Goal: Download file/media: Obtain a digital file from the website

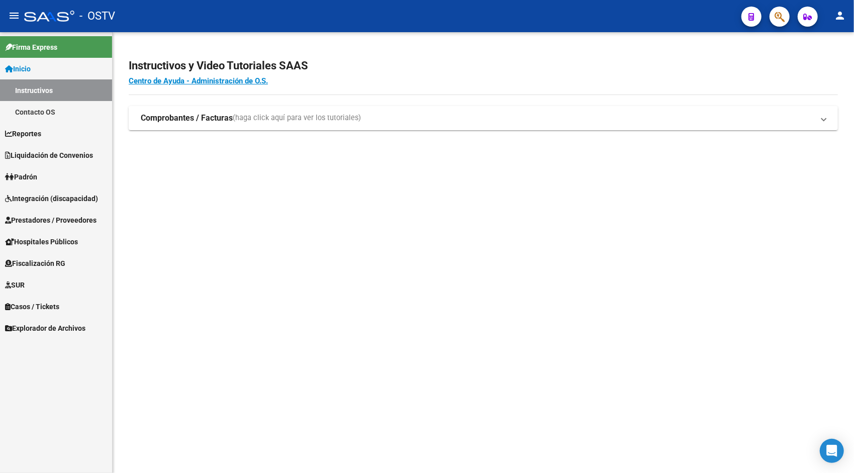
click at [35, 172] on span "Padrón" at bounding box center [21, 176] width 32 height 11
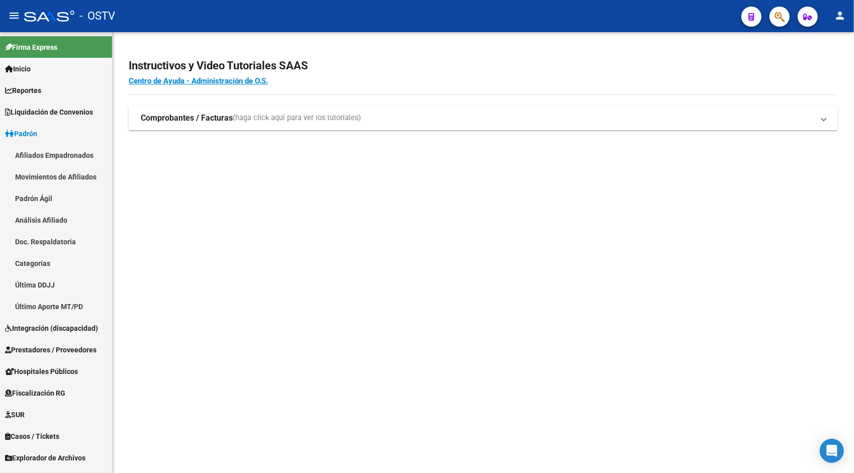
click at [62, 113] on span "Liquidación de Convenios" at bounding box center [49, 112] width 88 height 11
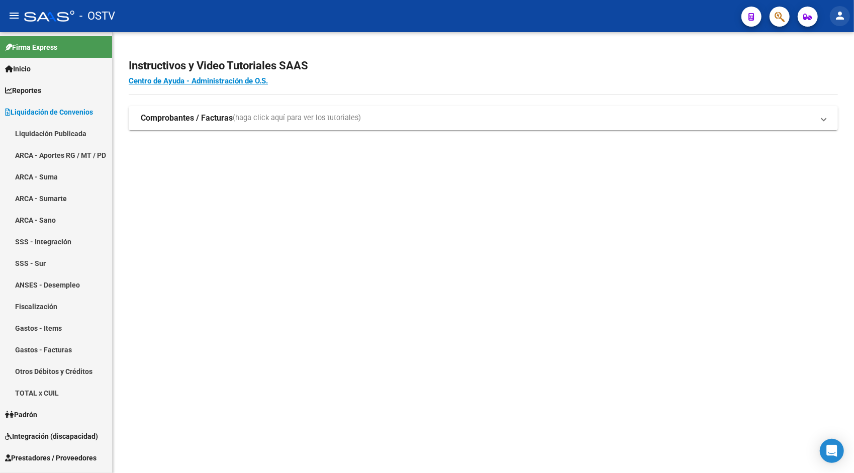
click at [834, 19] on mat-icon "person" at bounding box center [840, 16] width 12 height 12
click at [821, 61] on button "exit_to_app Salir" at bounding box center [819, 66] width 61 height 24
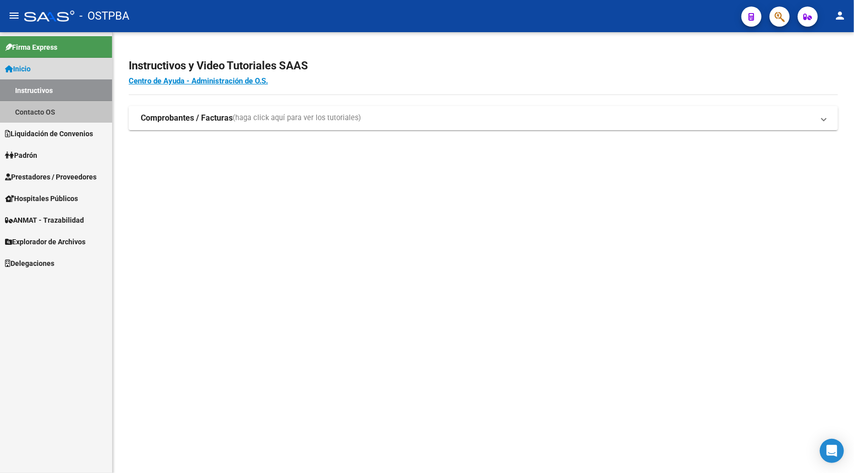
click at [48, 115] on link "Contacto OS" at bounding box center [56, 112] width 112 height 22
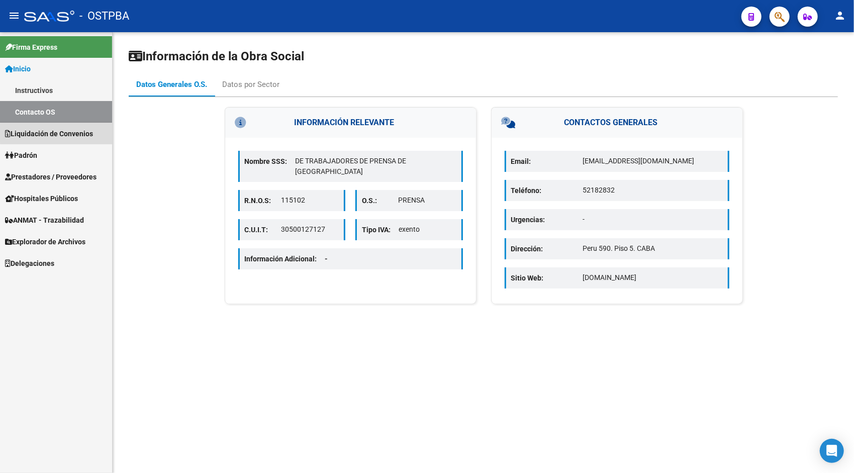
click at [60, 133] on span "Liquidación de Convenios" at bounding box center [49, 133] width 88 height 11
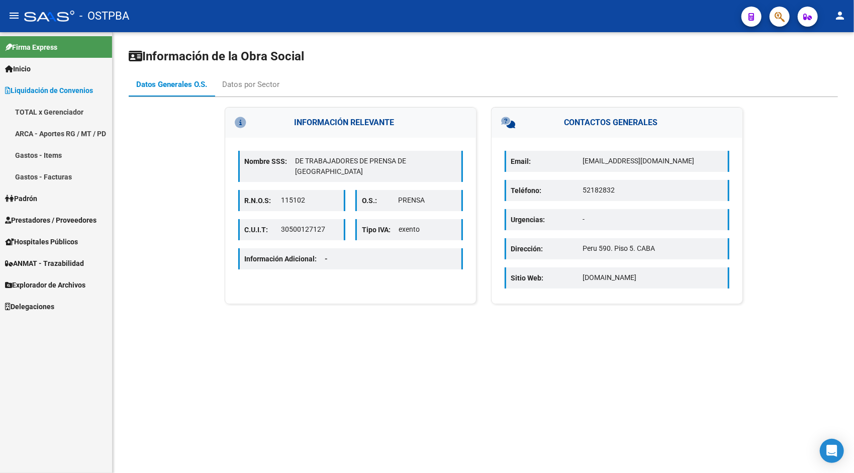
click at [64, 105] on link "TOTAL x Gerenciador" at bounding box center [56, 112] width 112 height 22
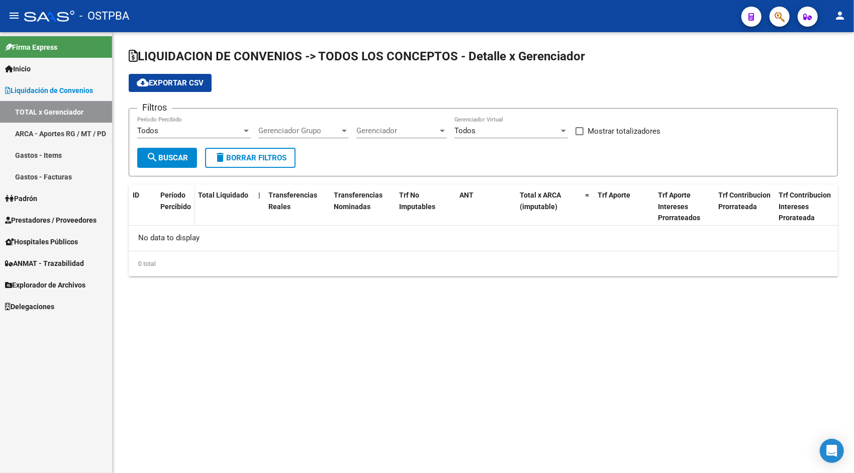
checkbox input "true"
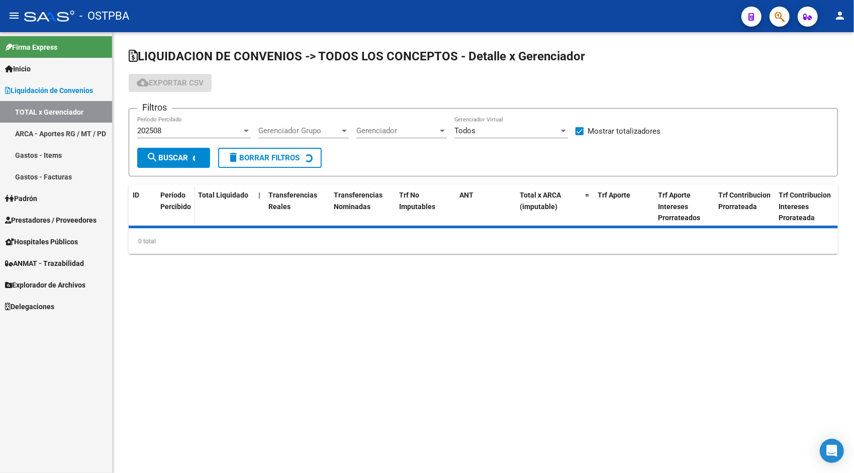
click at [72, 133] on link "ARCA - Aportes RG / MT / PD" at bounding box center [56, 134] width 112 height 22
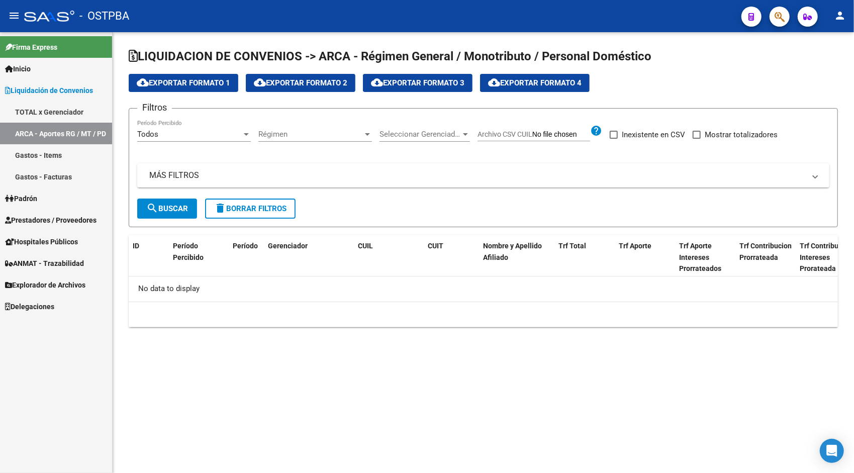
click at [61, 108] on link "TOTAL x Gerenciador" at bounding box center [56, 112] width 112 height 22
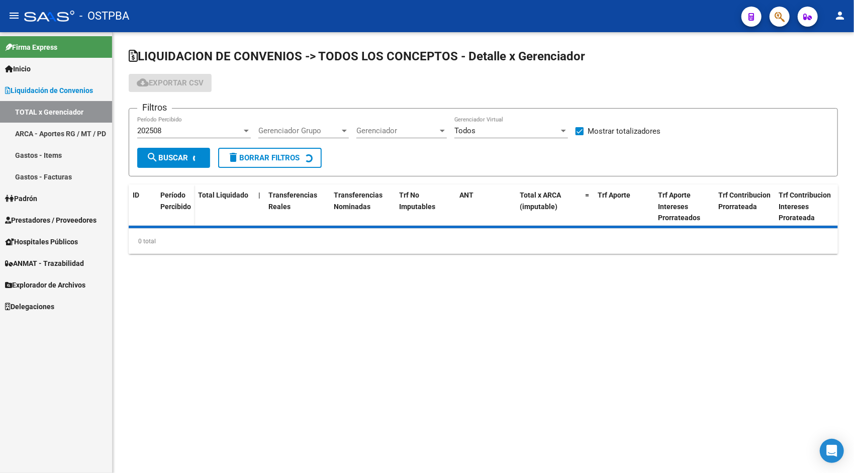
checkbox input "true"
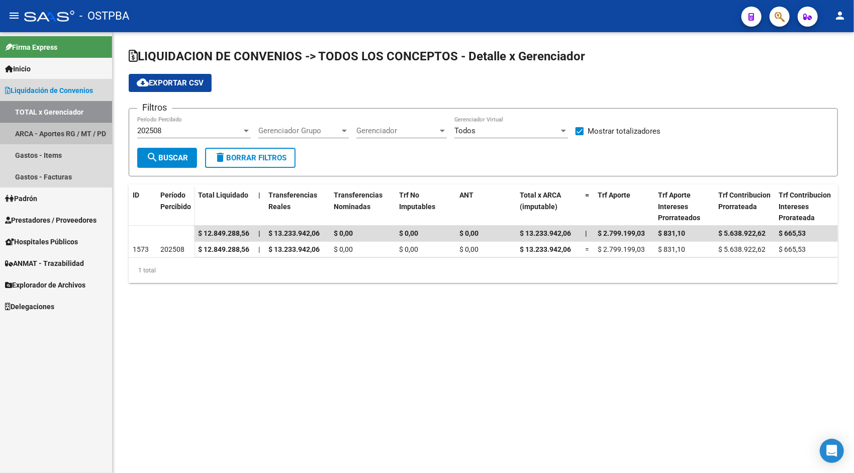
click at [73, 133] on link "ARCA - Aportes RG / MT / PD" at bounding box center [56, 134] width 112 height 22
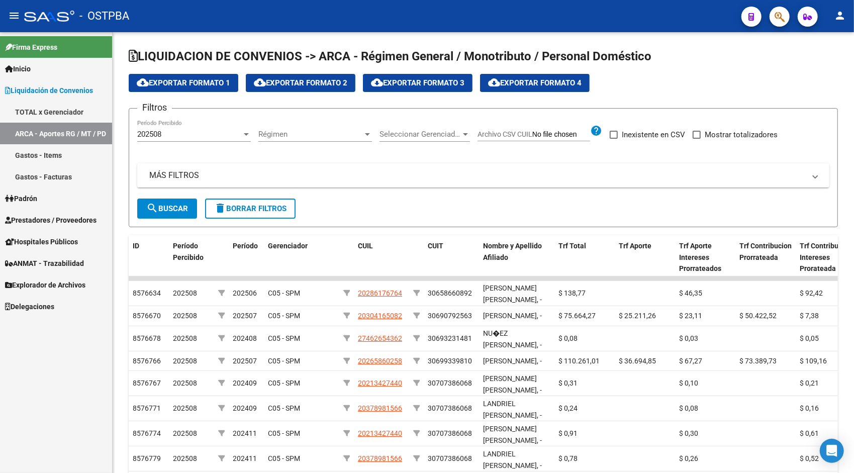
click at [844, 19] on mat-icon "person" at bounding box center [840, 16] width 12 height 12
click at [823, 66] on button "exit_to_app Salir" at bounding box center [819, 66] width 61 height 24
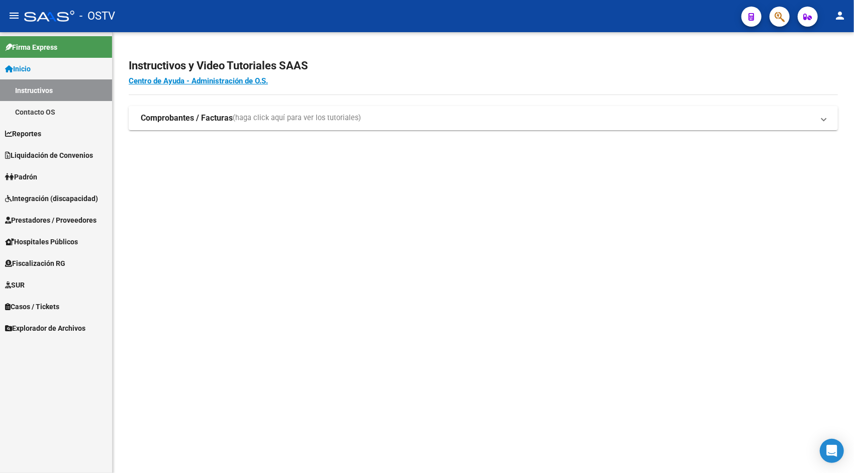
click at [57, 332] on span "Explorador de Archivos" at bounding box center [45, 328] width 80 height 11
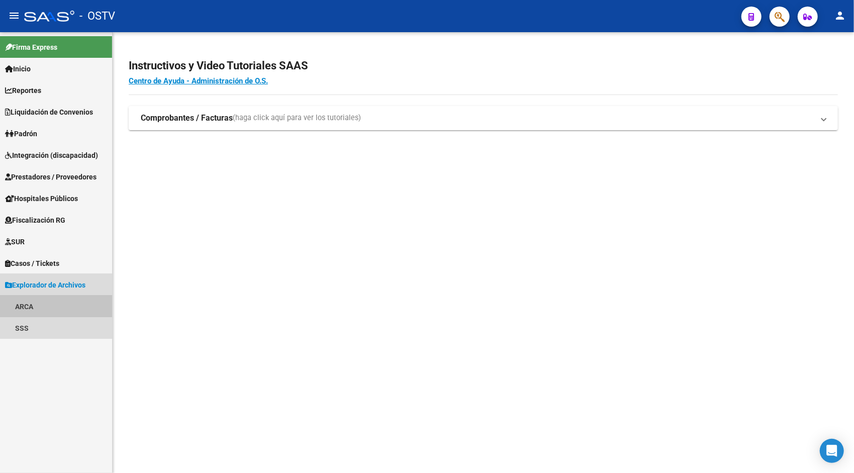
click at [43, 304] on link "ARCA" at bounding box center [56, 307] width 112 height 22
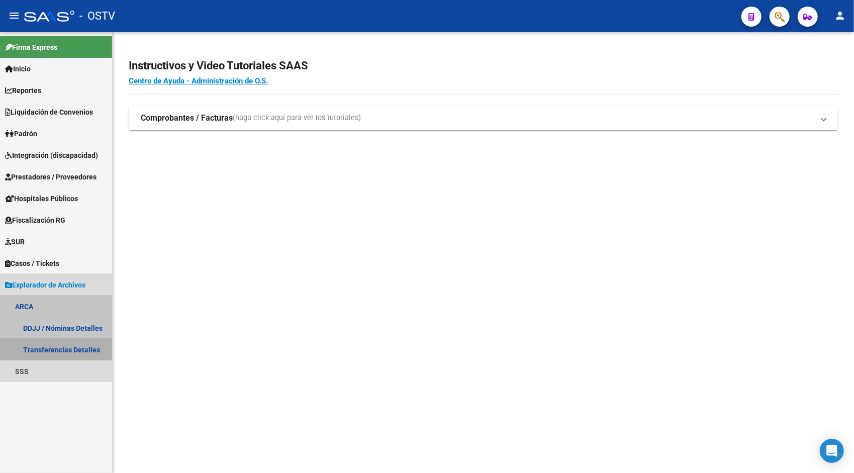
click at [80, 343] on link "Transferencias Detalles" at bounding box center [56, 350] width 112 height 22
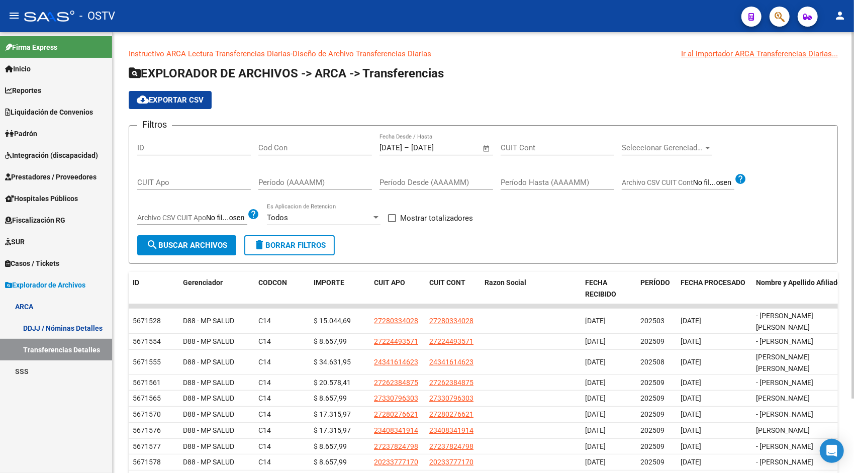
click at [486, 149] on span "Open calendar" at bounding box center [486, 148] width 24 height 24
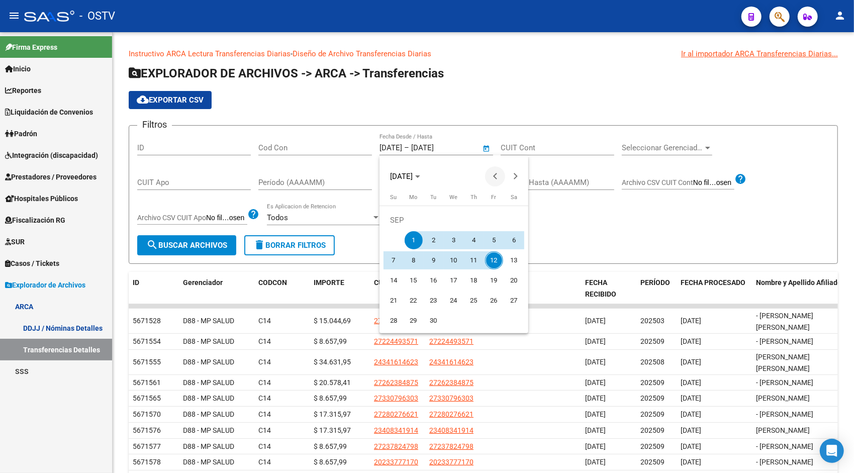
click at [495, 172] on span "Previous month" at bounding box center [495, 176] width 20 height 20
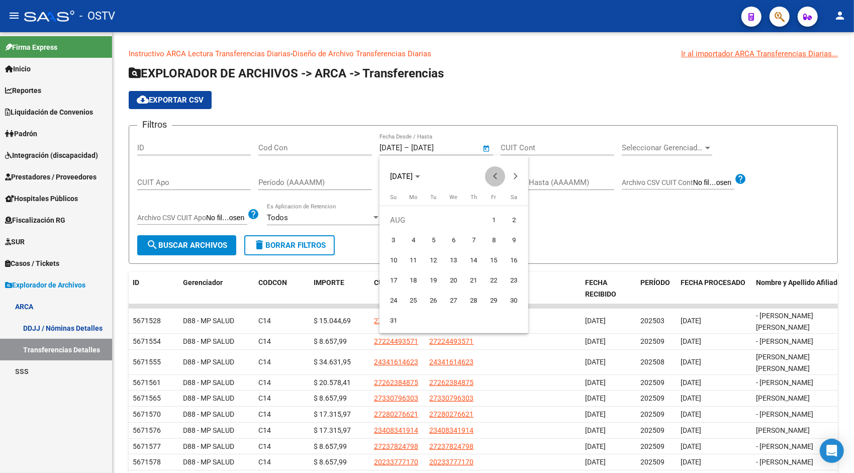
click at [495, 172] on span "Previous month" at bounding box center [495, 176] width 20 height 20
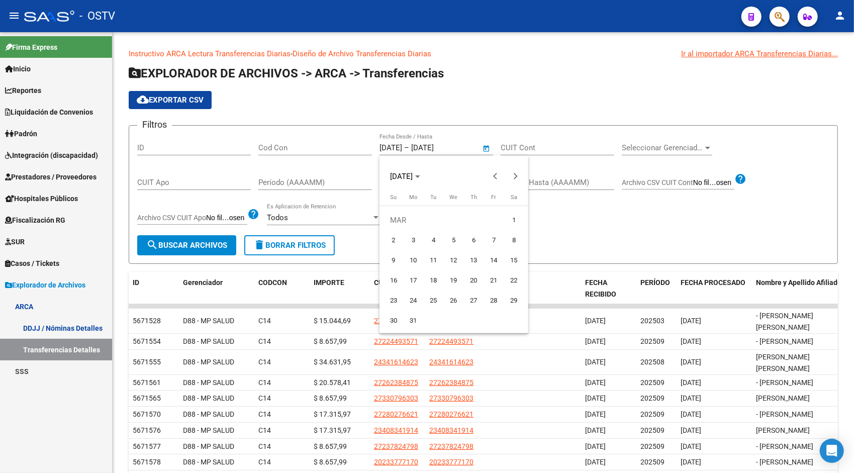
click at [515, 225] on span "1" at bounding box center [514, 220] width 18 height 18
type input "[DATE]"
click at [513, 178] on button "Next month" at bounding box center [515, 176] width 20 height 20
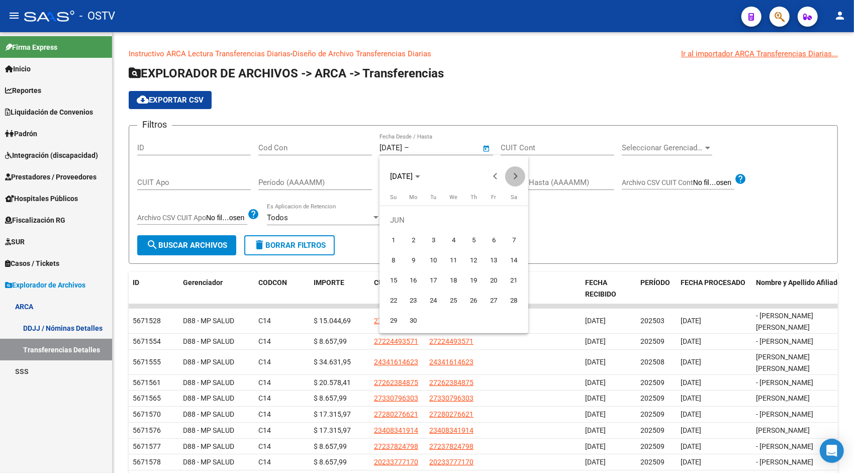
click at [513, 178] on button "Next month" at bounding box center [515, 176] width 20 height 20
click at [500, 179] on span "Previous month" at bounding box center [495, 176] width 20 height 20
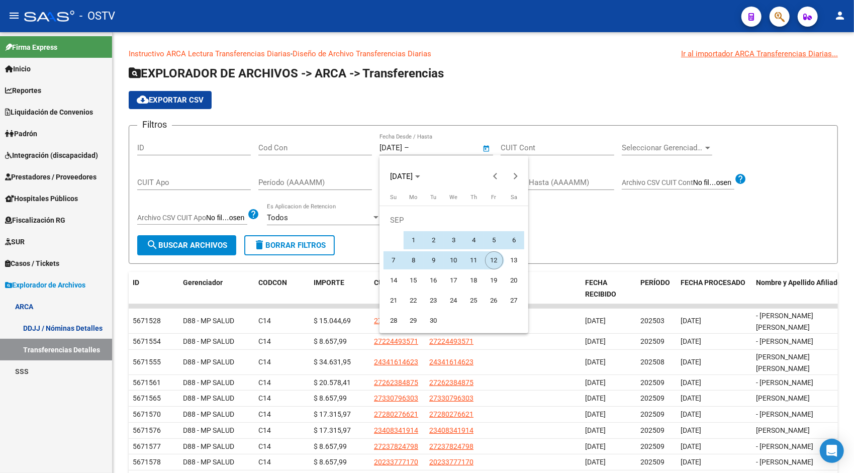
click at [495, 259] on span "12" at bounding box center [494, 260] width 18 height 18
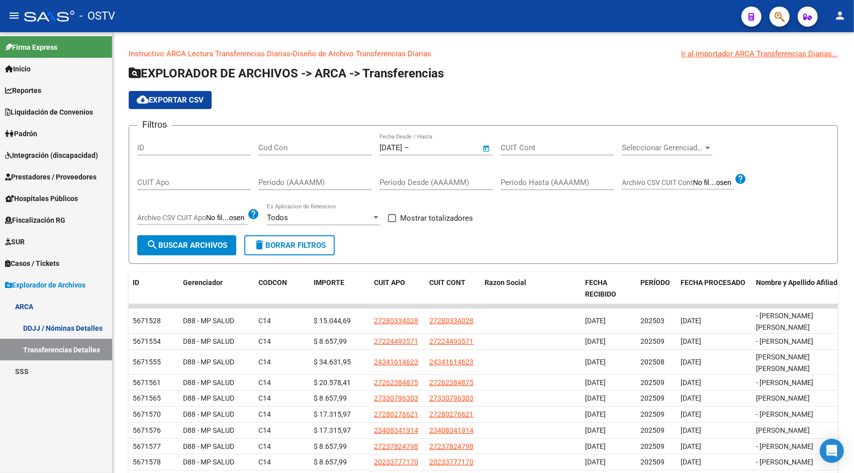
type input "[DATE]"
click at [315, 179] on input "Período (AAAAMM)" at bounding box center [315, 182] width 114 height 9
click at [297, 143] on input "Cod Con" at bounding box center [315, 147] width 114 height 9
type input "s"
type input "SEO"
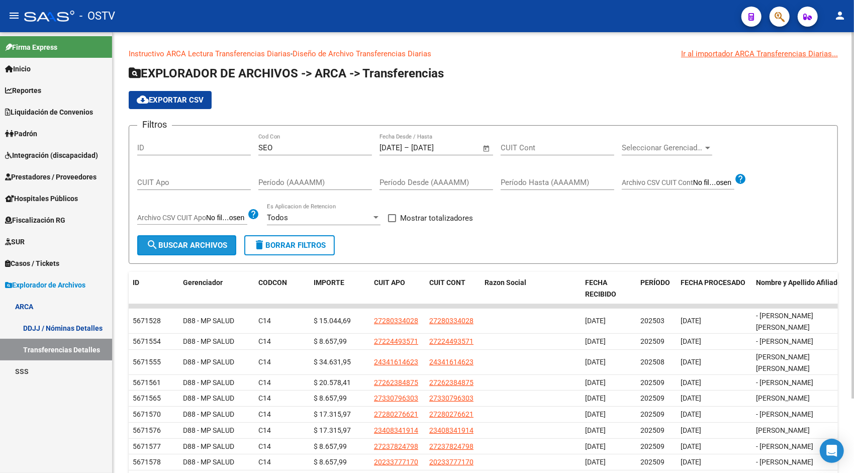
click at [210, 247] on span "search Buscar Archivos" at bounding box center [186, 245] width 81 height 9
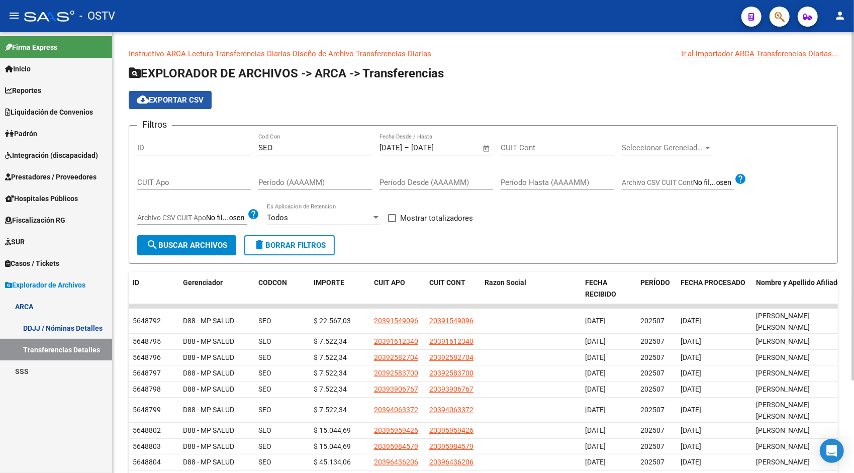
click at [187, 99] on span "cloud_download Exportar CSV" at bounding box center [170, 99] width 67 height 9
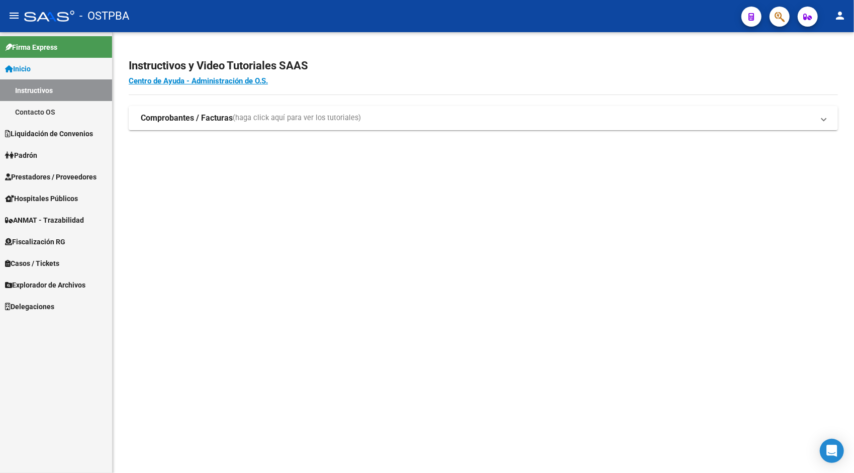
click at [66, 288] on span "Explorador de Archivos" at bounding box center [45, 284] width 80 height 11
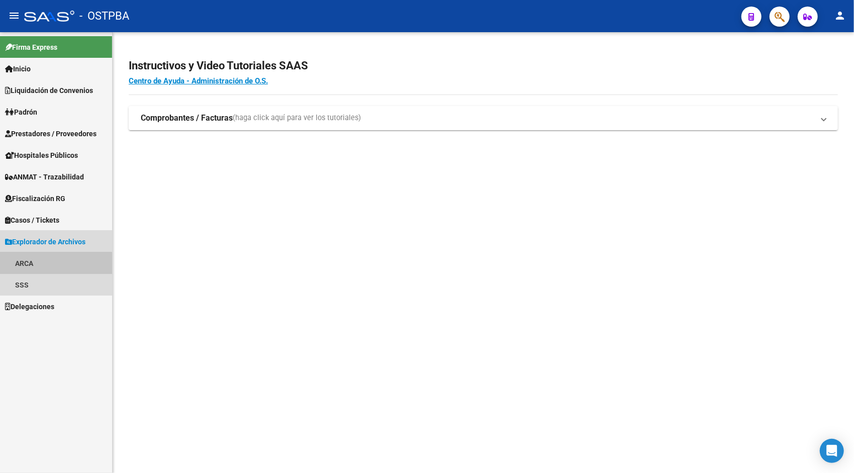
click at [48, 266] on link "ARCA" at bounding box center [56, 263] width 112 height 22
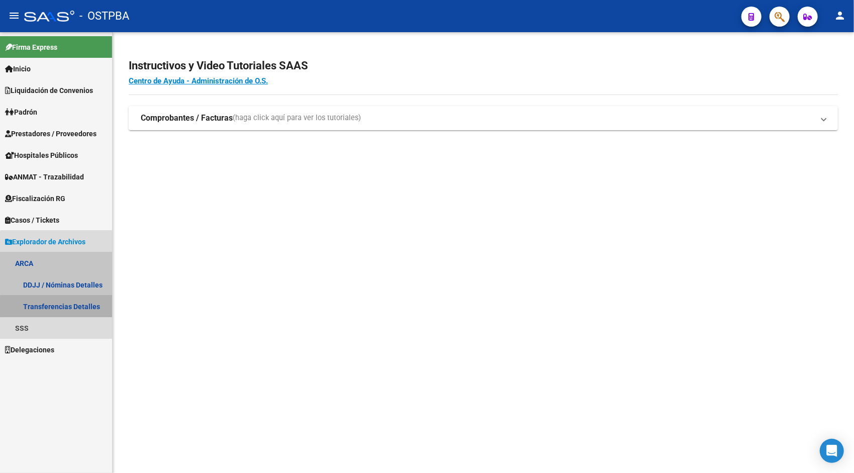
click at [74, 308] on link "Transferencias Detalles" at bounding box center [56, 307] width 112 height 22
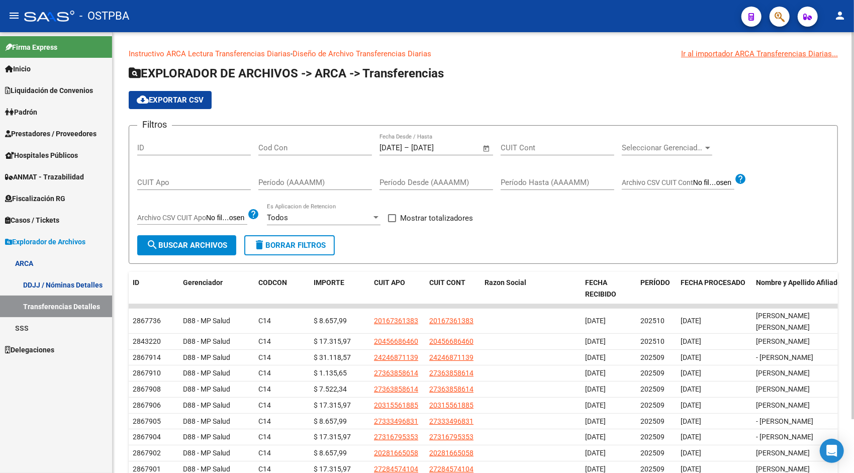
click at [487, 146] on span "Open calendar" at bounding box center [486, 148] width 24 height 24
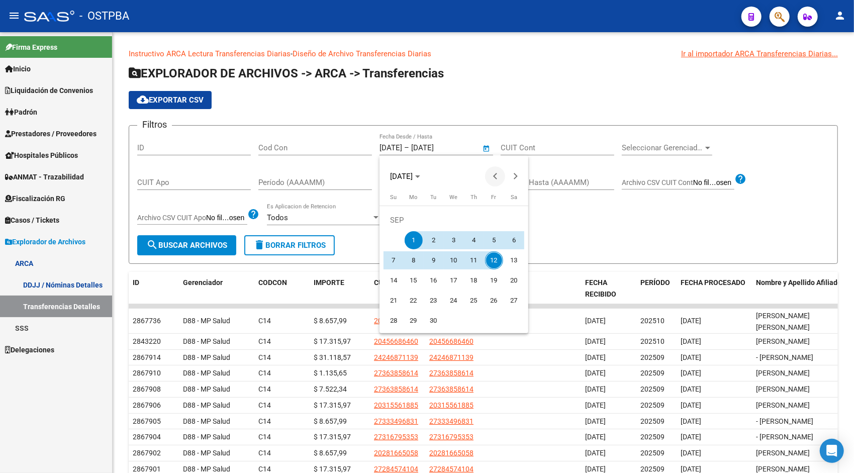
click at [494, 185] on span "Previous month" at bounding box center [495, 176] width 20 height 20
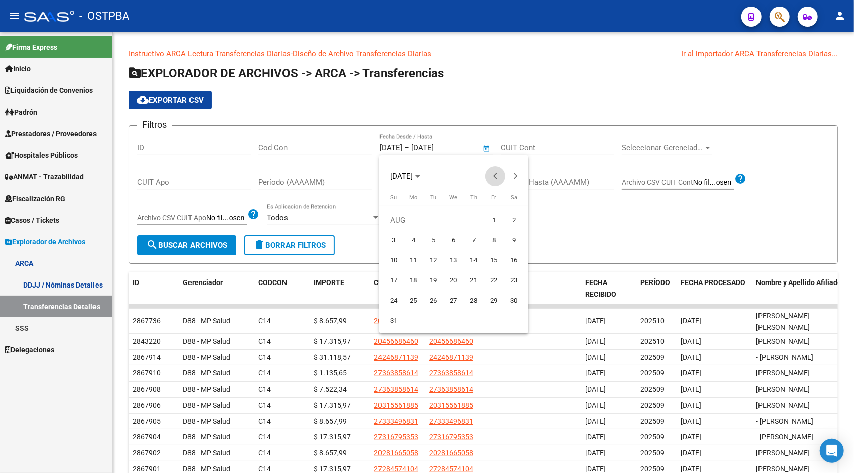
click at [494, 185] on span "Previous month" at bounding box center [495, 176] width 20 height 20
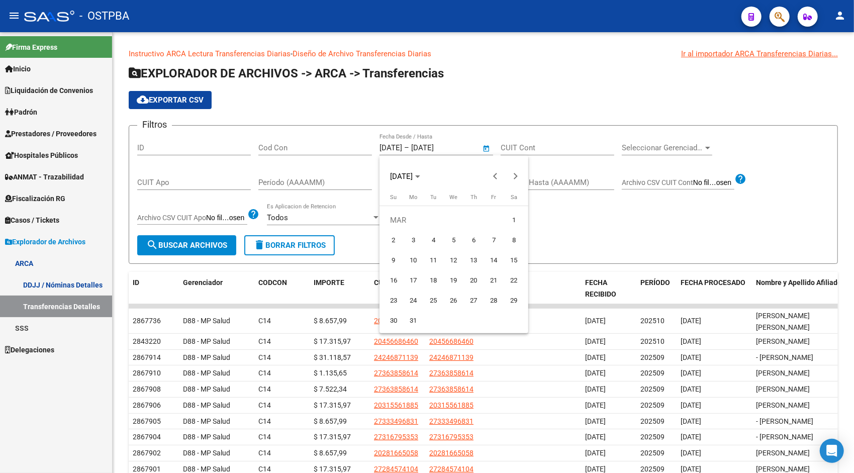
click at [505, 224] on button "1" at bounding box center [514, 220] width 20 height 20
type input "[DATE]"
click at [522, 172] on span "Next month" at bounding box center [515, 176] width 20 height 20
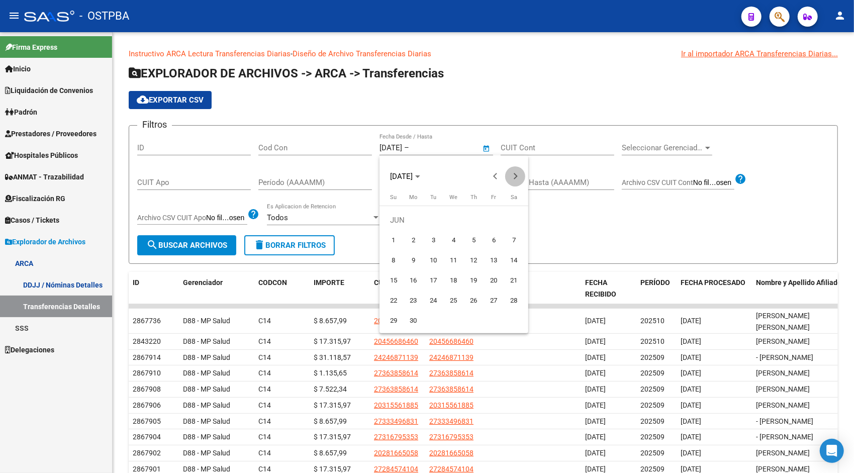
click at [522, 172] on span "Next month" at bounding box center [515, 176] width 20 height 20
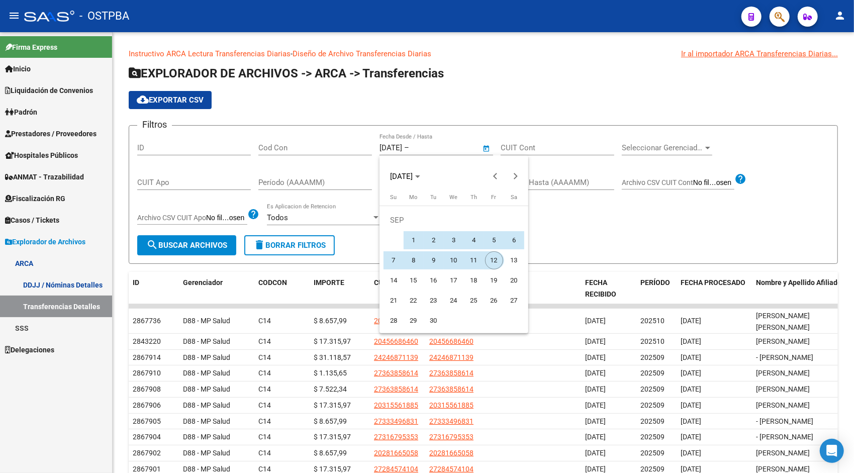
click at [499, 257] on span "12" at bounding box center [494, 260] width 18 height 18
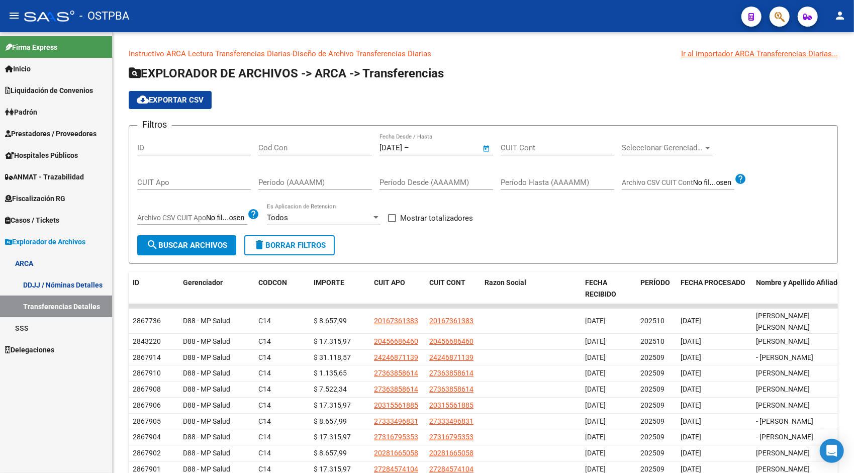
type input "[DATE]"
click at [296, 149] on input "Cod Con" at bounding box center [315, 147] width 114 height 9
type input "SEO"
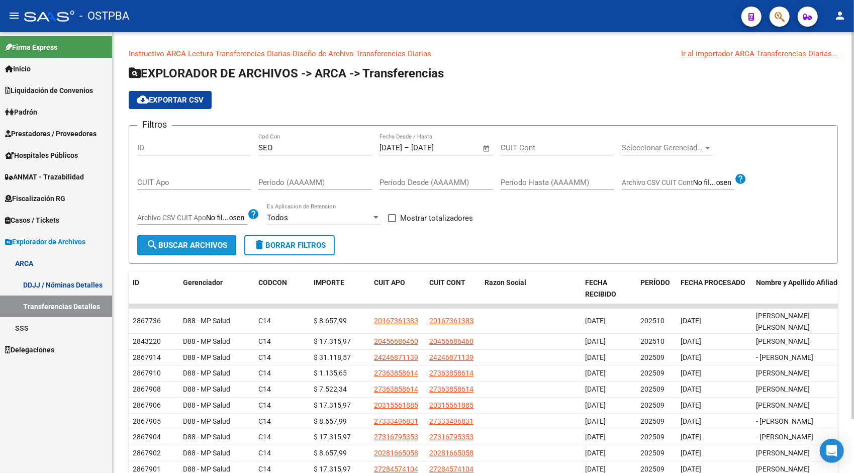
click at [219, 246] on span "search Buscar Archivos" at bounding box center [186, 245] width 81 height 9
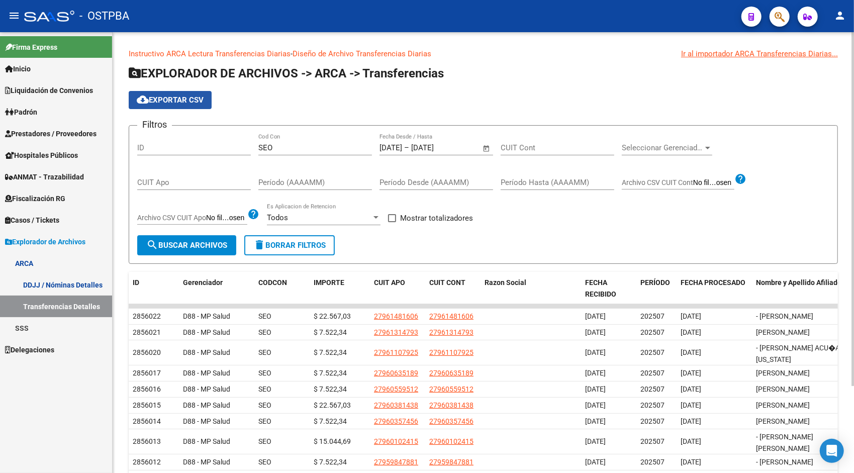
click at [171, 102] on span "cloud_download Exportar CSV" at bounding box center [170, 99] width 67 height 9
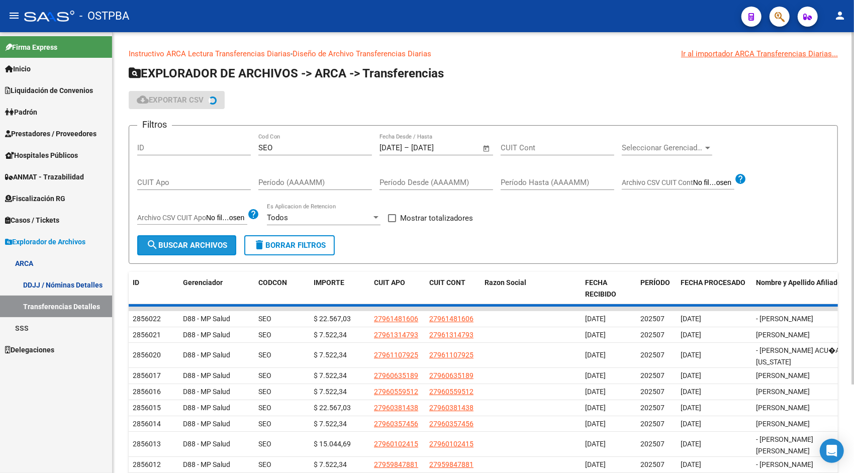
click at [200, 245] on span "search Buscar Archivos" at bounding box center [186, 245] width 81 height 9
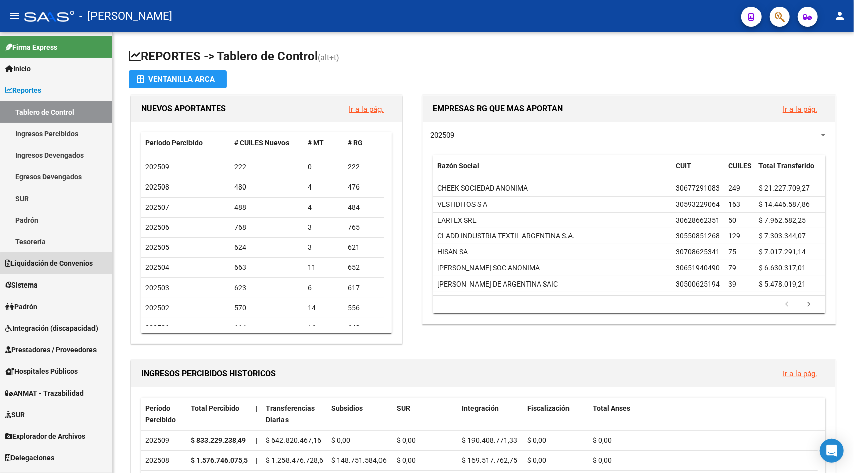
click at [73, 266] on span "Liquidación de Convenios" at bounding box center [49, 263] width 88 height 11
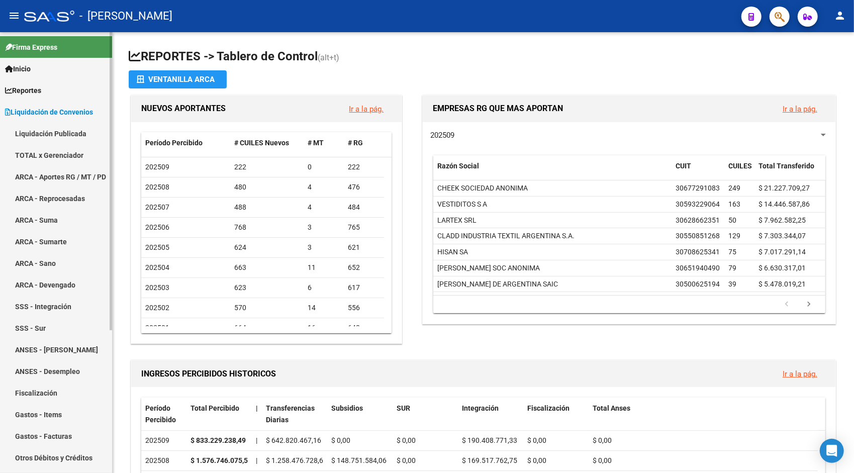
click at [110, 365] on mat-sidenav "Firma Express Inicio Instructivos Contacto OS Reportes Tablero de Control Ingre…" at bounding box center [56, 252] width 113 height 441
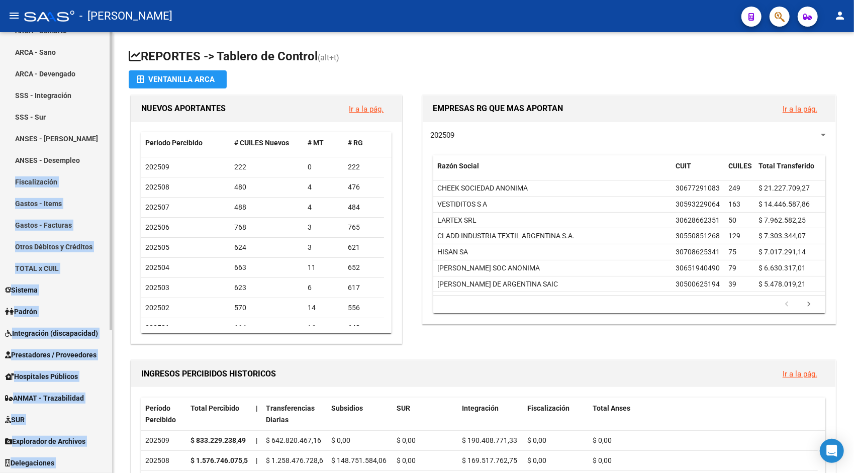
click at [110, 368] on div at bounding box center [111, 252] width 3 height 441
click at [38, 442] on span "Explorador de Archivos" at bounding box center [45, 441] width 80 height 11
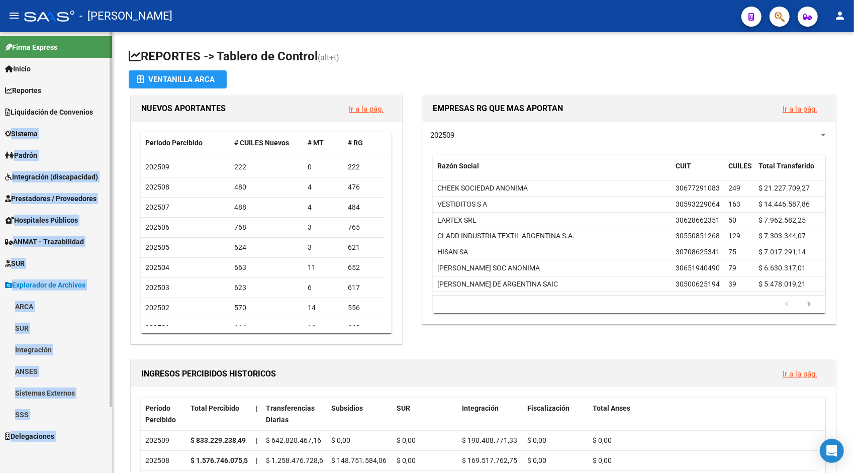
scroll to position [0, 0]
click at [27, 305] on link "ARCA" at bounding box center [56, 307] width 112 height 22
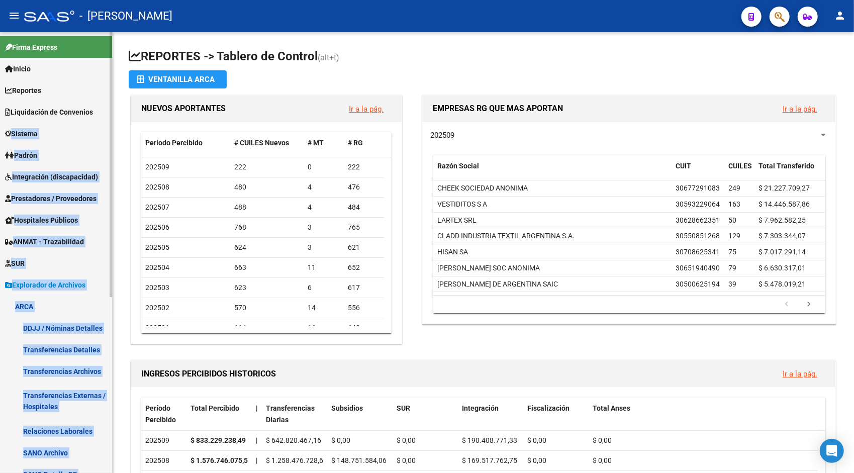
click at [56, 350] on link "Transferencias Detalles" at bounding box center [56, 350] width 112 height 22
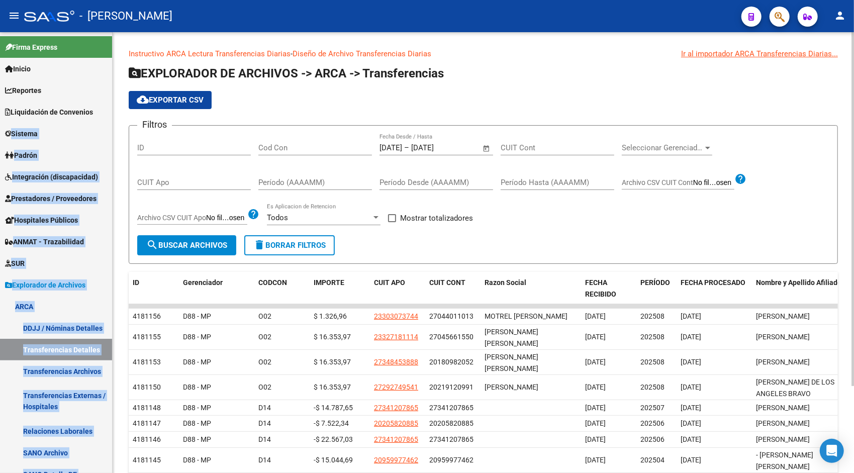
click at [484, 151] on span "Open calendar" at bounding box center [486, 148] width 24 height 24
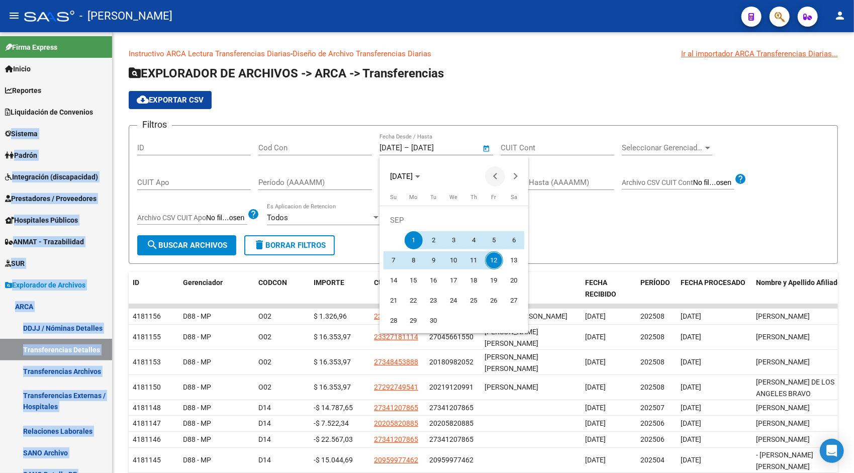
click at [495, 176] on button "Previous month" at bounding box center [495, 176] width 20 height 20
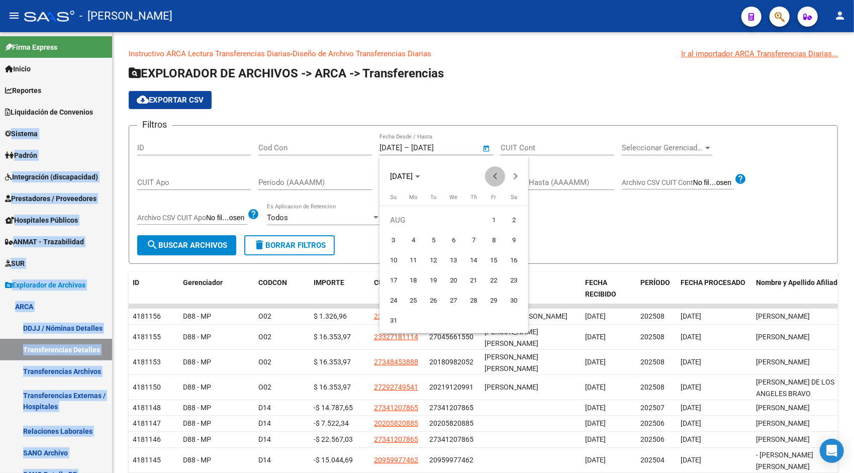
click at [495, 176] on button "Previous month" at bounding box center [495, 176] width 20 height 20
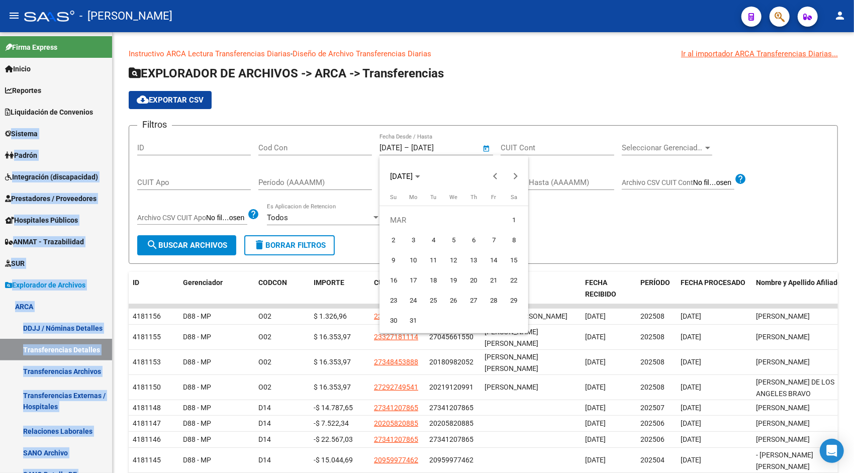
click at [513, 222] on span "1" at bounding box center [514, 220] width 18 height 18
type input "[DATE]"
click at [515, 175] on button "Next month" at bounding box center [515, 176] width 20 height 20
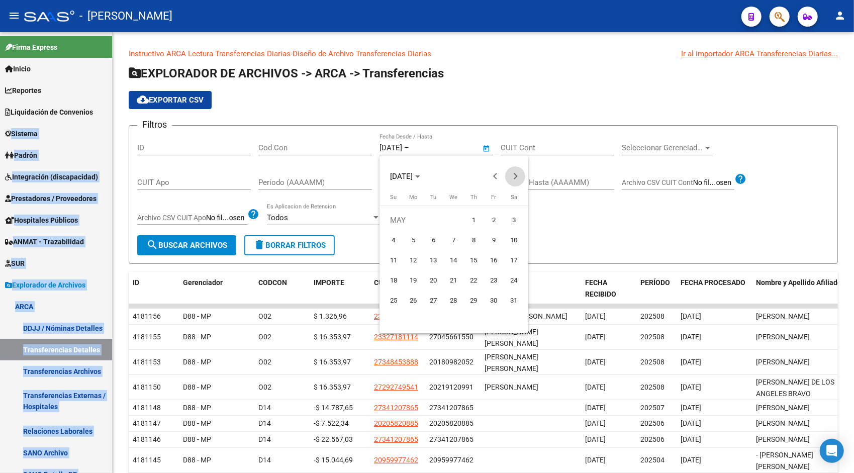
click at [515, 175] on button "Next month" at bounding box center [515, 176] width 20 height 20
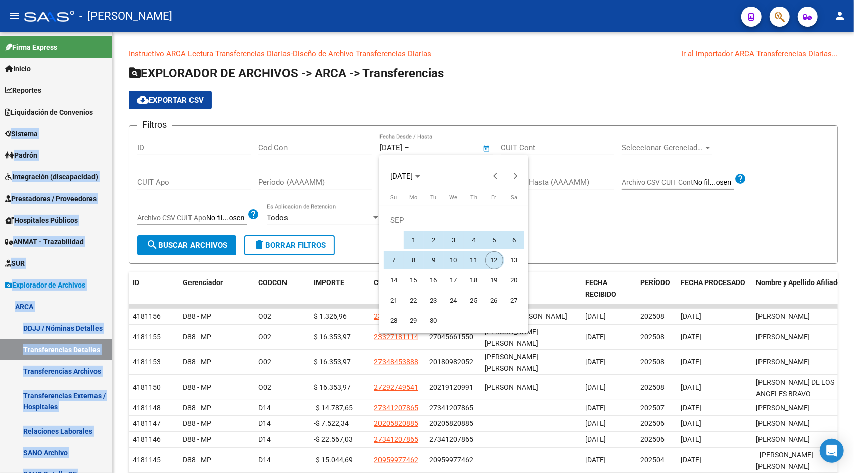
click at [491, 262] on span "12" at bounding box center [494, 260] width 18 height 18
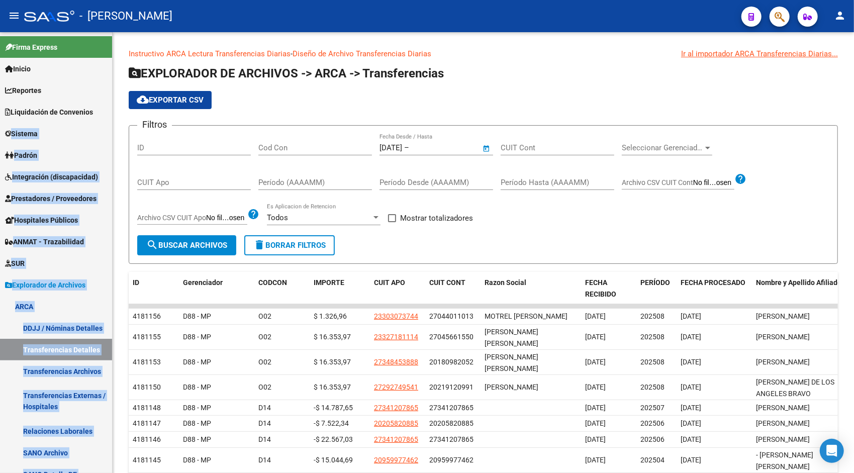
type input "[DATE]"
click at [192, 251] on button "search Buscar Archivos" at bounding box center [186, 245] width 99 height 20
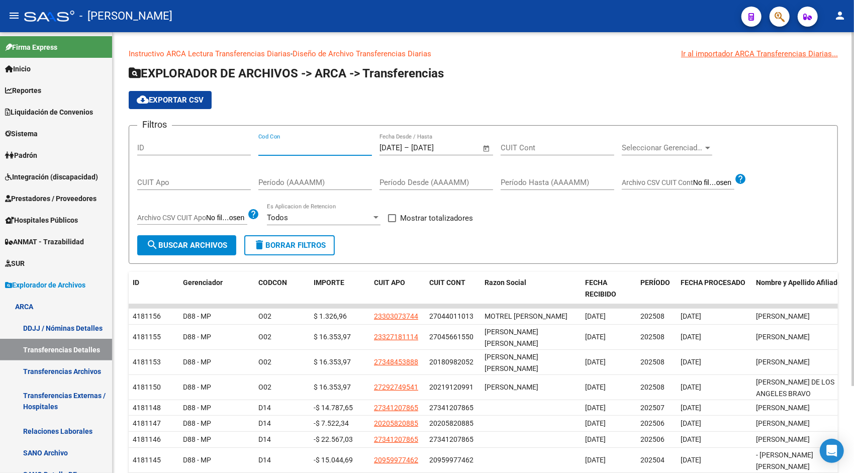
click at [288, 151] on input "Cod Con" at bounding box center [315, 147] width 114 height 9
type input "SEO"
click at [190, 249] on span "search Buscar Archivos" at bounding box center [186, 245] width 81 height 9
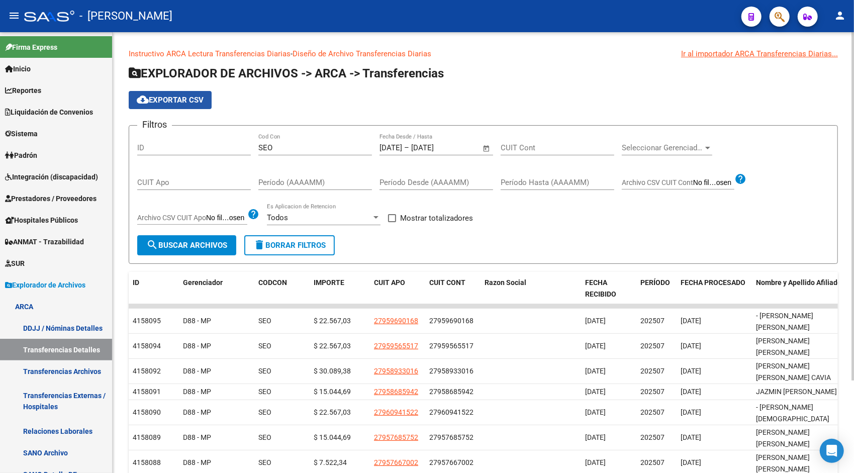
click at [184, 100] on span "cloud_download Exportar CSV" at bounding box center [170, 99] width 67 height 9
click at [421, 214] on span "Mostrar totalizadores" at bounding box center [436, 218] width 73 height 12
click at [392, 222] on input "Mostrar totalizadores" at bounding box center [392, 222] width 1 height 1
checkbox input "true"
click at [214, 242] on span "search Buscar Archivos" at bounding box center [186, 245] width 81 height 9
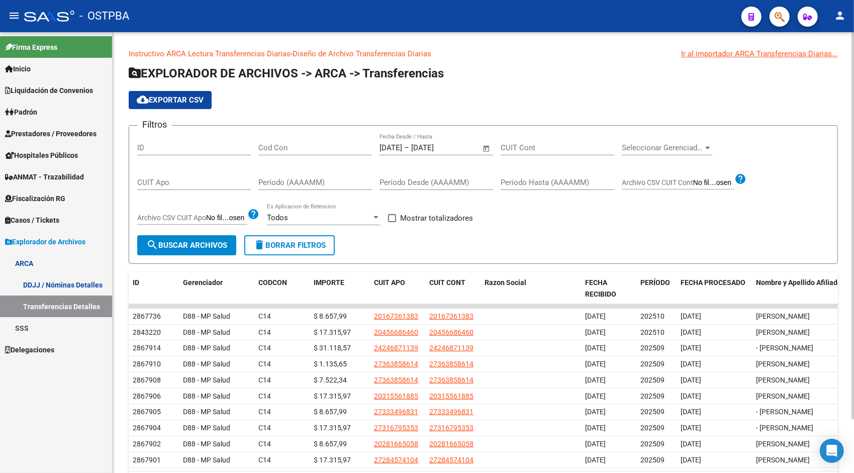
click at [484, 146] on span "Open calendar" at bounding box center [486, 148] width 24 height 24
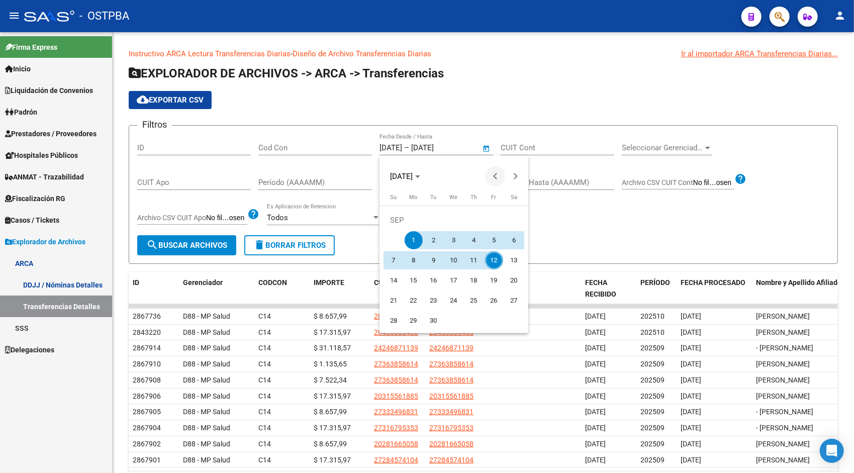
click at [491, 173] on span "Previous month" at bounding box center [495, 176] width 20 height 20
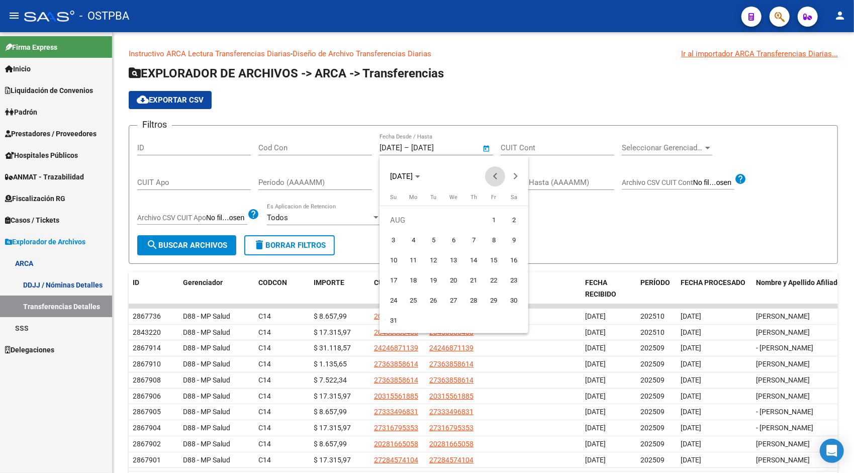
click at [491, 173] on span "Previous month" at bounding box center [495, 176] width 20 height 20
click at [491, 174] on span "Previous month" at bounding box center [495, 176] width 20 height 20
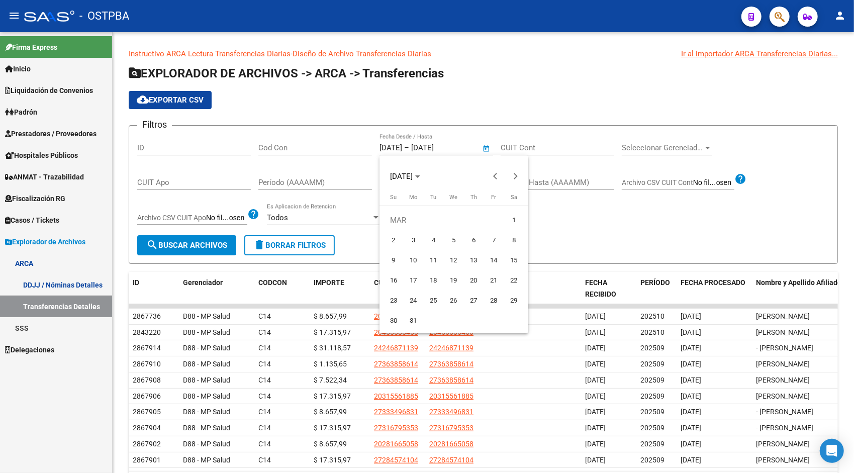
click at [517, 218] on span "1" at bounding box center [514, 220] width 18 height 18
type input "[DATE]"
click at [514, 171] on span "Next month" at bounding box center [515, 176] width 20 height 20
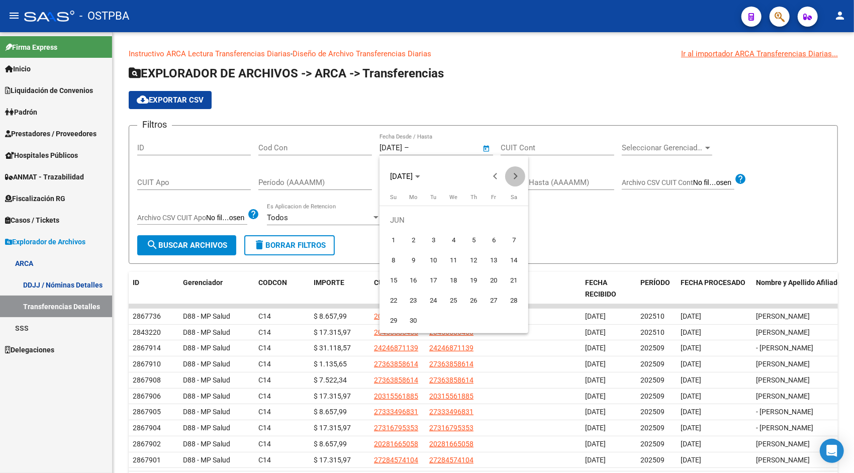
click at [514, 171] on span "Next month" at bounding box center [515, 176] width 20 height 20
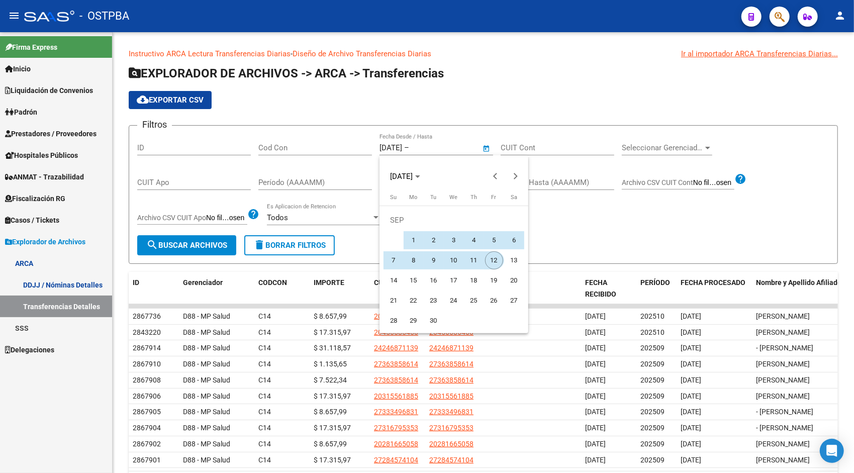
click at [499, 261] on span "12" at bounding box center [494, 260] width 18 height 18
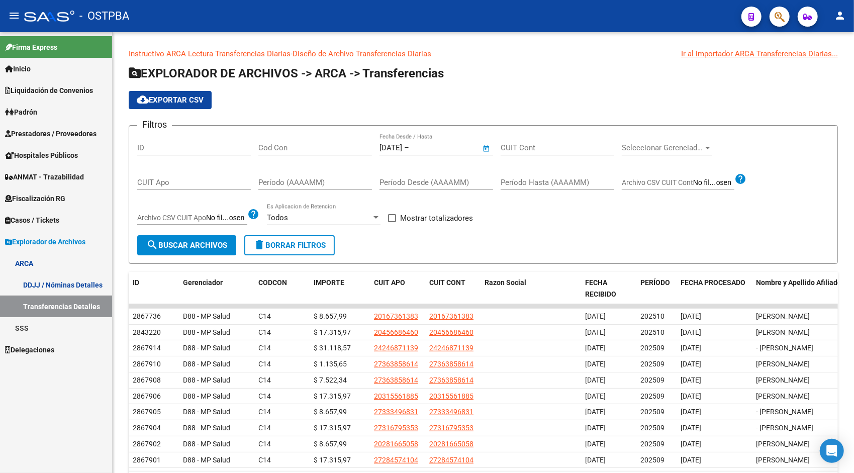
type input "[DATE]"
click at [304, 144] on input "Cod Con" at bounding box center [315, 147] width 114 height 9
type input "SEO"
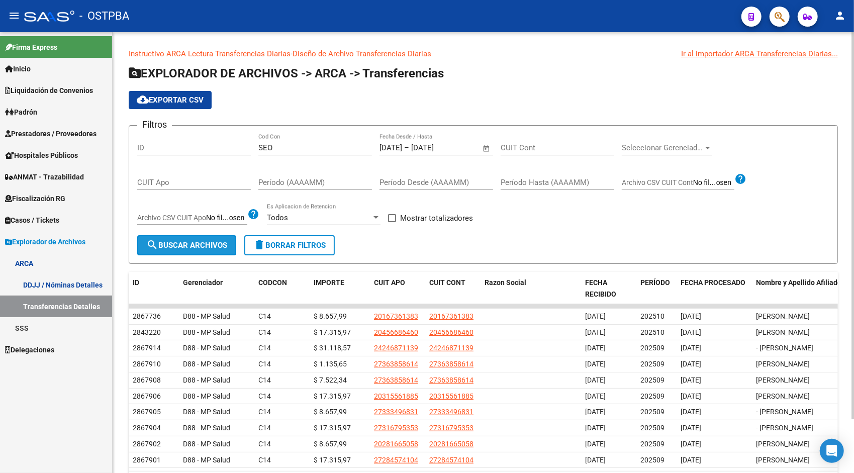
click at [210, 243] on span "search Buscar Archivos" at bounding box center [186, 245] width 81 height 9
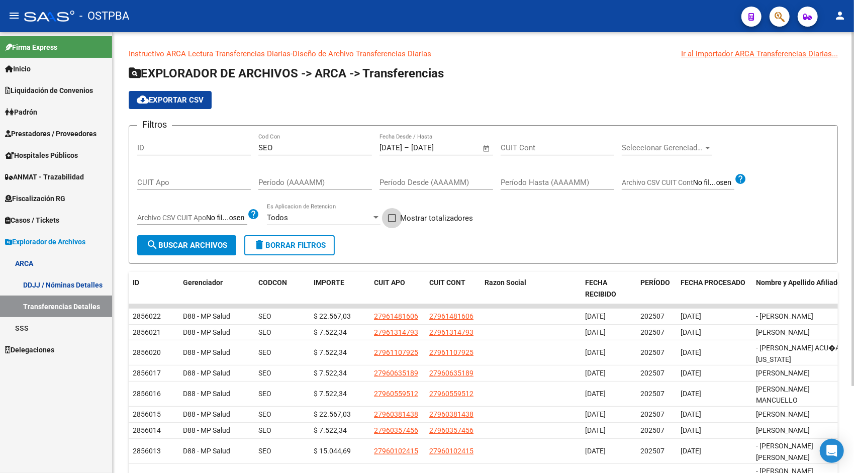
click at [396, 220] on span at bounding box center [392, 218] width 8 height 8
click at [392, 222] on input "Mostrar totalizadores" at bounding box center [392, 222] width 1 height 1
checkbox input "true"
click at [202, 243] on span "search Buscar Archivos" at bounding box center [186, 245] width 81 height 9
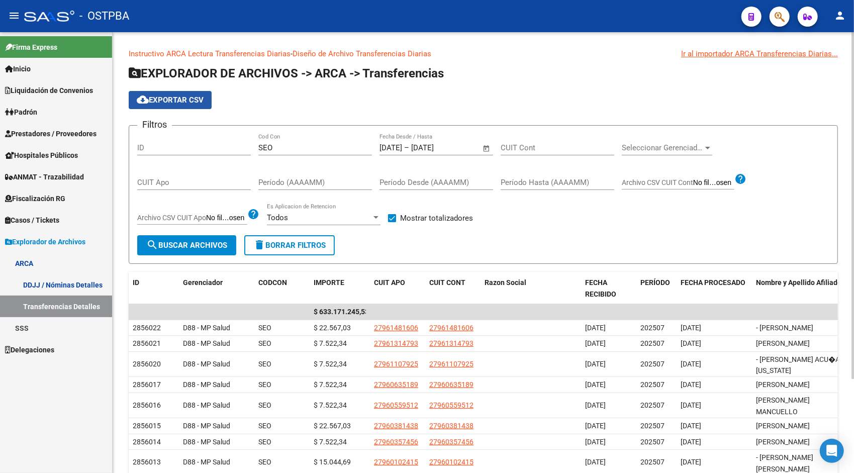
click at [172, 109] on button "cloud_download Exportar CSV" at bounding box center [170, 100] width 83 height 18
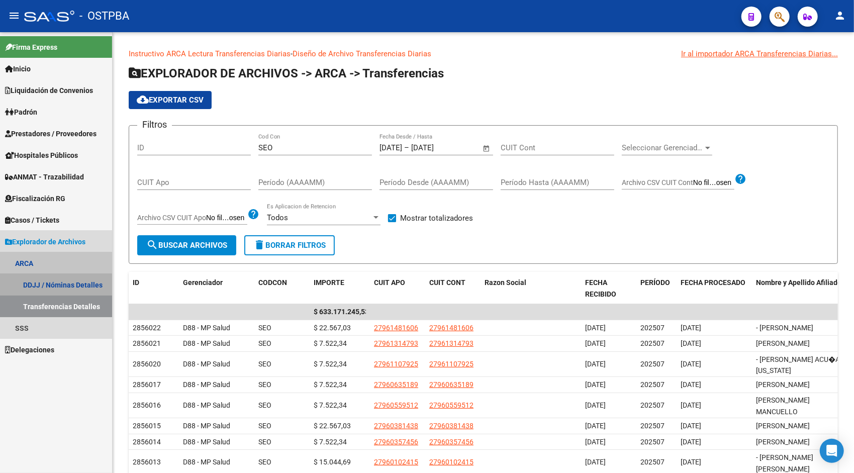
click at [43, 287] on link "DDJJ / Nóminas Detalles" at bounding box center [56, 285] width 112 height 22
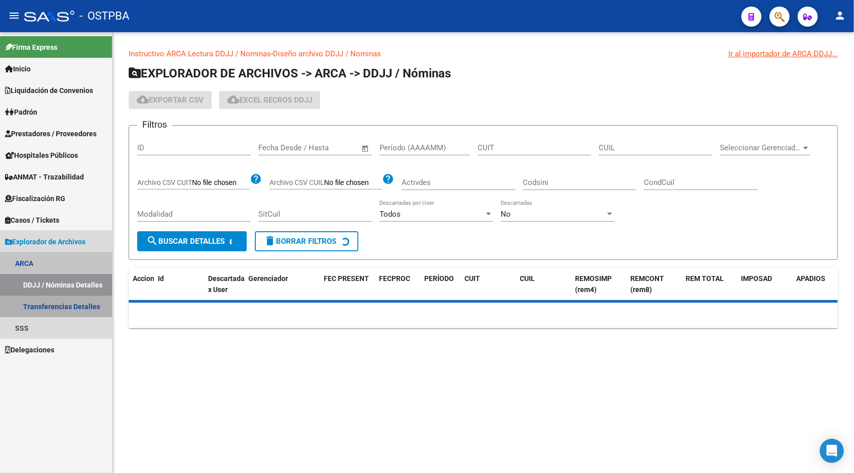
click at [57, 303] on link "Transferencias Detalles" at bounding box center [56, 307] width 112 height 22
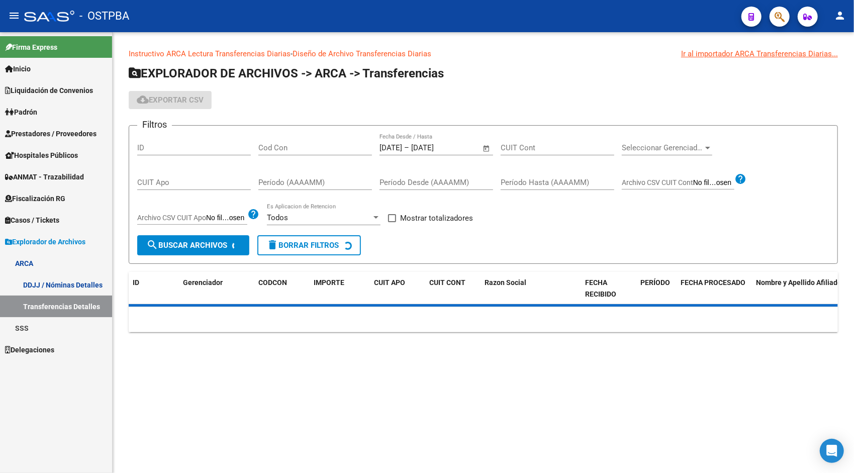
click at [287, 186] on input "Período (AAAAMM)" at bounding box center [315, 182] width 114 height 9
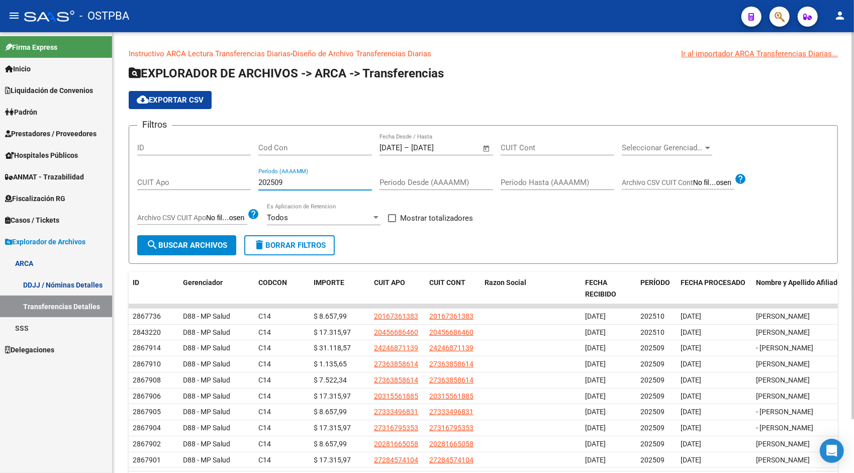
type input "202509"
click at [204, 236] on button "search Buscar Archivos" at bounding box center [186, 245] width 99 height 20
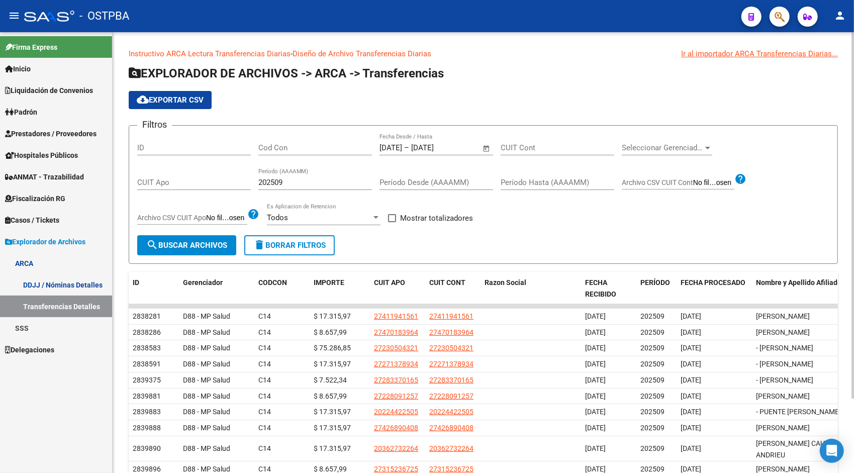
click at [156, 97] on span "cloud_download Exportar CSV" at bounding box center [170, 99] width 67 height 9
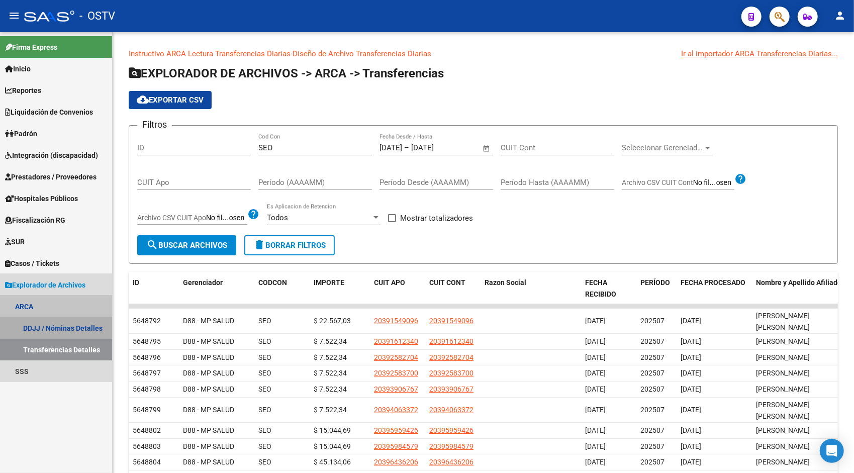
click at [55, 326] on link "DDJJ / Nóminas Detalles" at bounding box center [56, 328] width 112 height 22
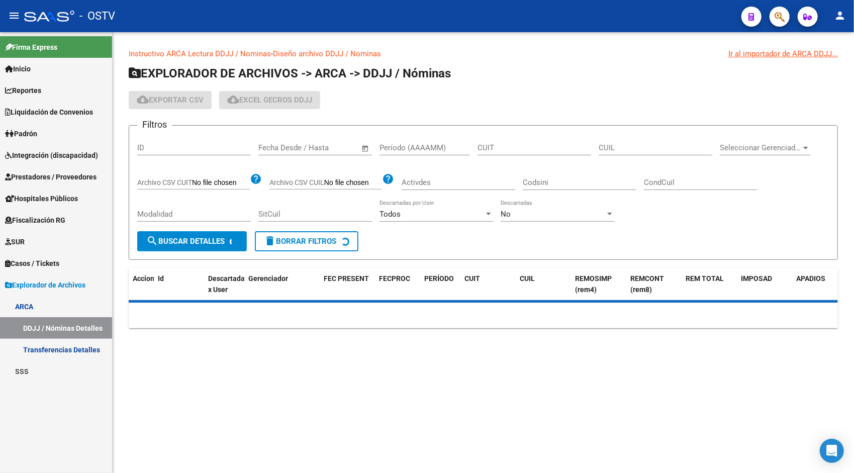
click at [58, 346] on link "Transferencias Detalles" at bounding box center [56, 350] width 112 height 22
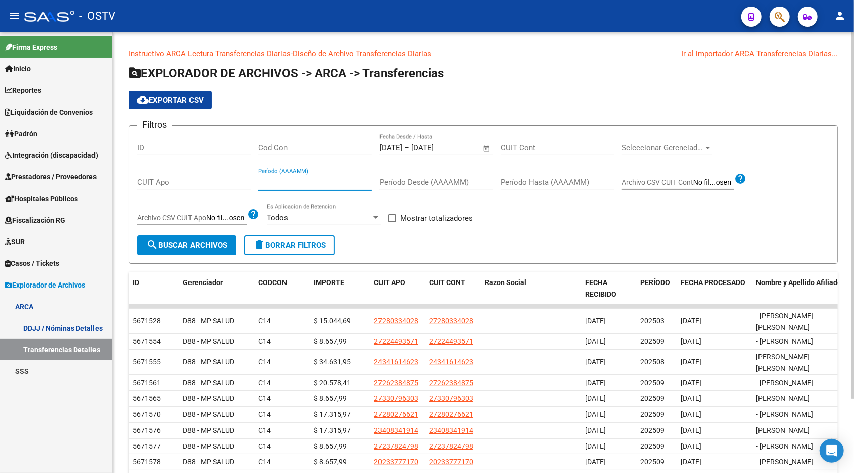
click at [303, 185] on input "Período (AAAAMM)" at bounding box center [315, 182] width 114 height 9
type input "202509"
click at [215, 239] on button "search Buscar Archivos" at bounding box center [186, 245] width 99 height 20
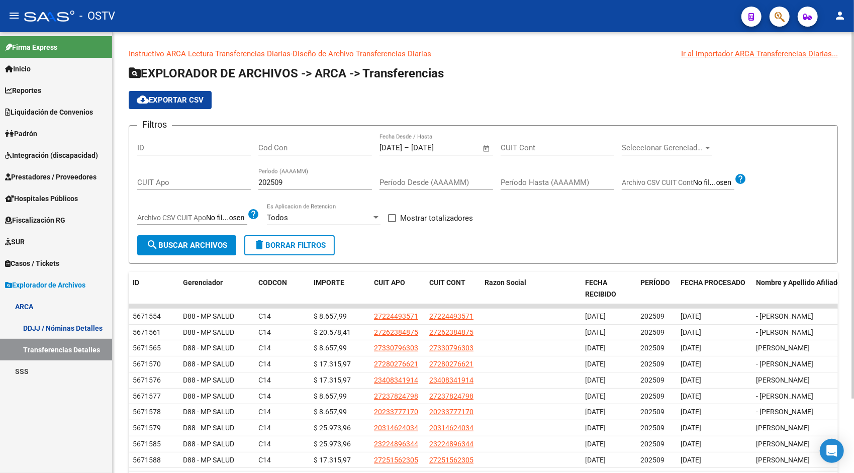
click at [188, 96] on span "cloud_download Exportar CSV" at bounding box center [170, 99] width 67 height 9
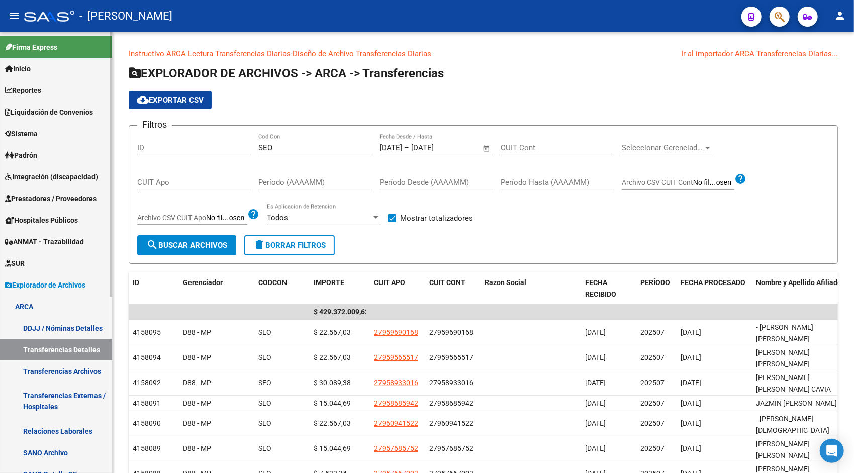
click at [56, 325] on link "DDJJ / Nóminas Detalles" at bounding box center [56, 328] width 112 height 22
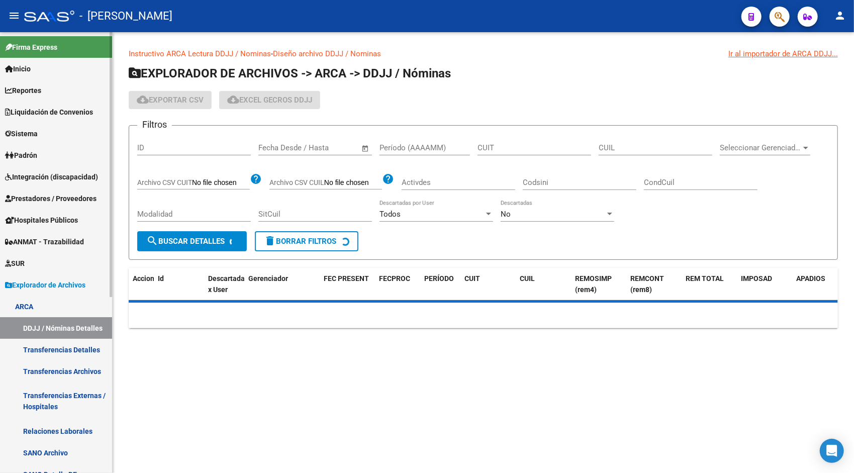
click at [58, 345] on link "Transferencias Detalles" at bounding box center [56, 350] width 112 height 22
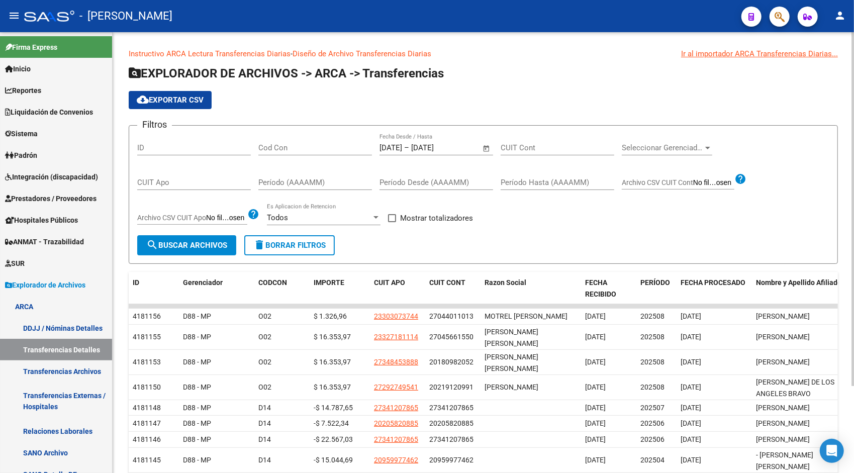
click at [299, 185] on input "Período (AAAAMM)" at bounding box center [315, 182] width 114 height 9
type input "202509"
click at [198, 241] on span "search Buscar Archivos" at bounding box center [186, 245] width 81 height 9
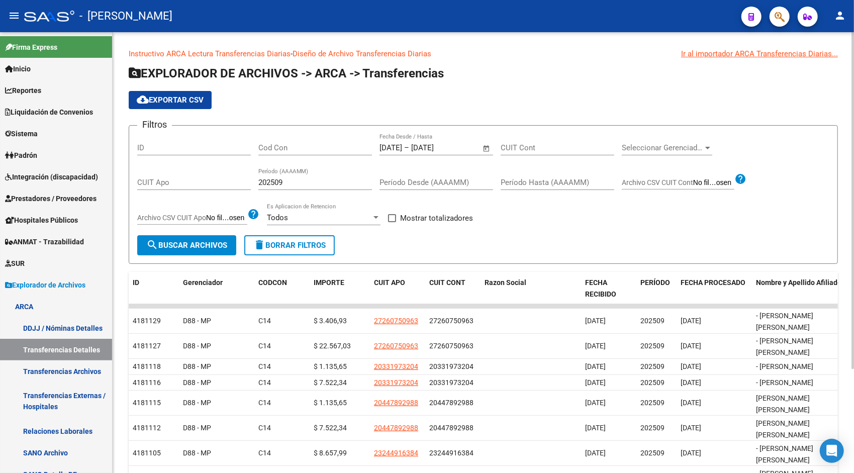
click at [181, 84] on app-list-header "EXPLORADOR DE ARCHIVOS -> ARCA -> Transferencias cloud_download Exportar CSV Fi…" at bounding box center [483, 164] width 709 height 199
click at [181, 95] on span "cloud_download Exportar CSV" at bounding box center [170, 99] width 67 height 9
